Goal: Find specific page/section: Find specific page/section

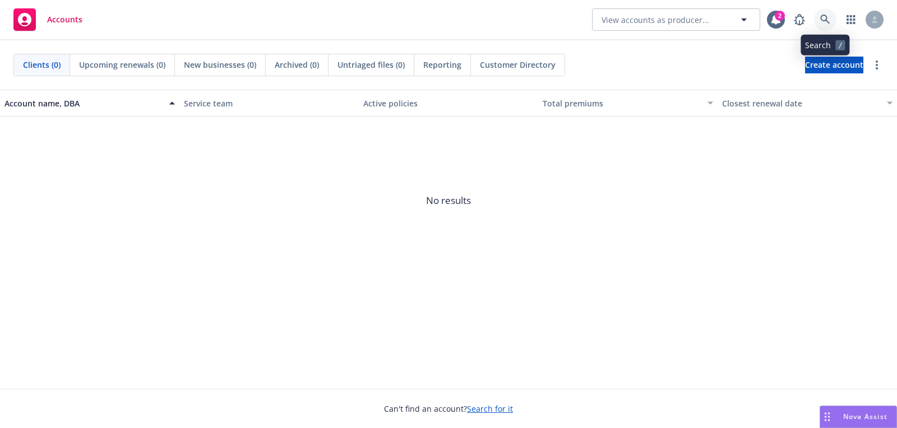
click at [832, 15] on link at bounding box center [825, 19] width 22 height 22
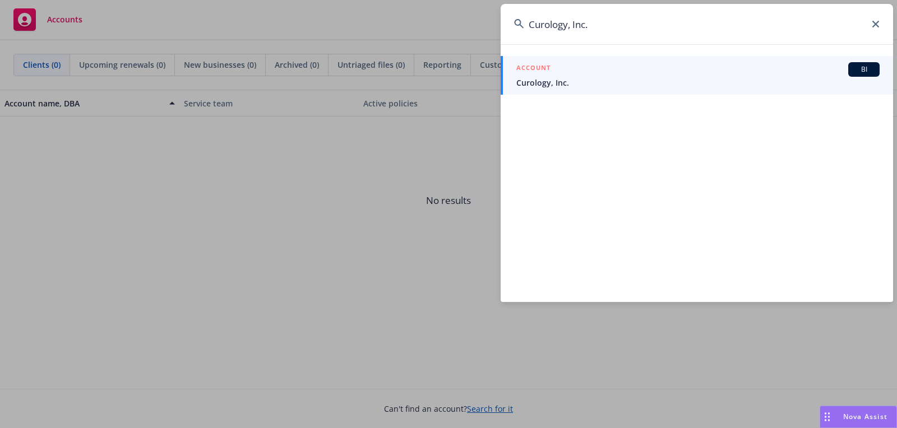
type input "Curology, Inc."
click at [755, 68] on div "ACCOUNT BI" at bounding box center [698, 69] width 363 height 15
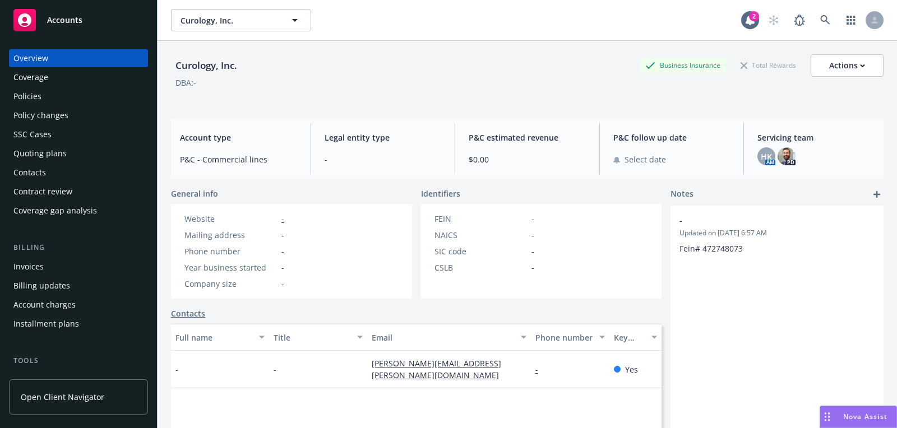
click at [796, 160] on div "HK AM PD" at bounding box center [816, 157] width 117 height 18
click at [790, 158] on img at bounding box center [787, 157] width 18 height 18
click at [767, 152] on span "HK" at bounding box center [766, 157] width 11 height 12
click at [476, 71] on div "Curology, Inc. Business Insurance Total Rewards Actions" at bounding box center [527, 65] width 713 height 22
click at [68, 103] on div "Policies" at bounding box center [78, 96] width 130 height 18
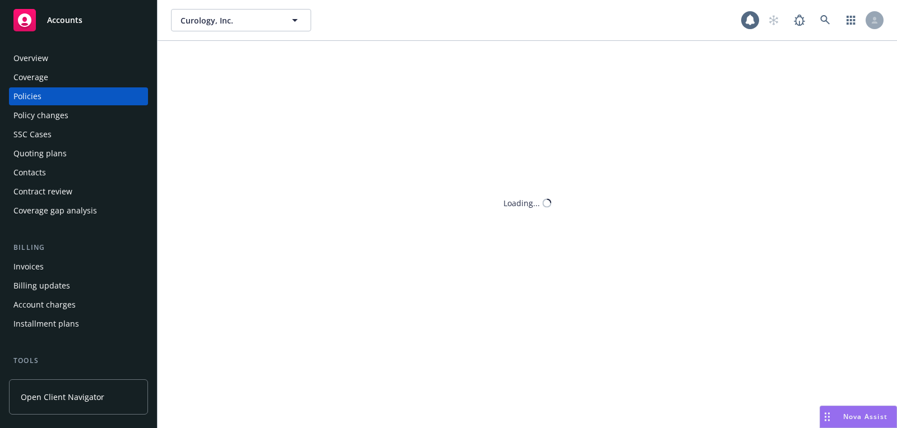
click at [110, 103] on div "Policies" at bounding box center [78, 96] width 130 height 18
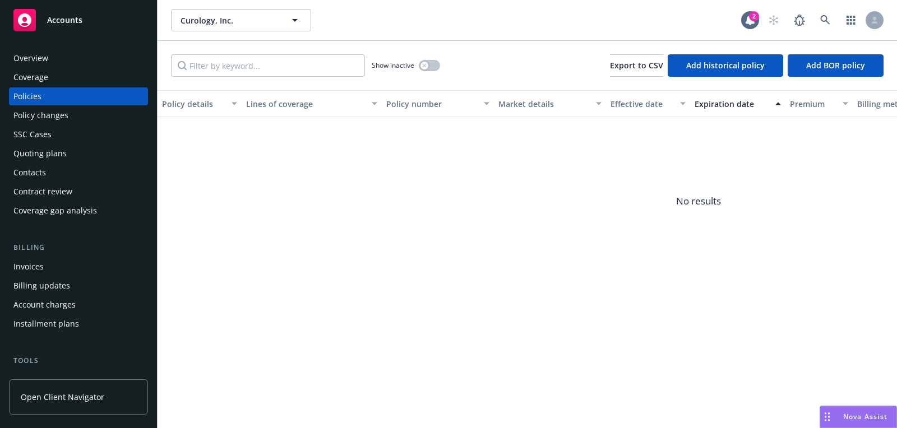
click at [86, 52] on div "Overview" at bounding box center [78, 58] width 130 height 18
